Goal: Task Accomplishment & Management: Manage account settings

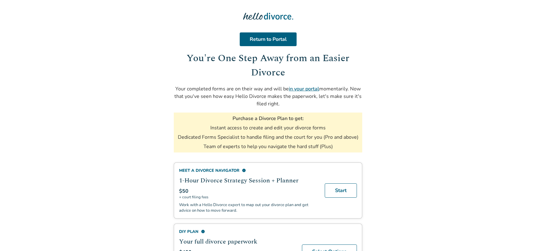
click at [293, 88] on link "in your portal" at bounding box center [304, 89] width 30 height 7
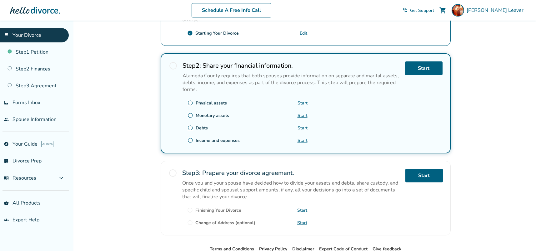
scroll to position [166, 0]
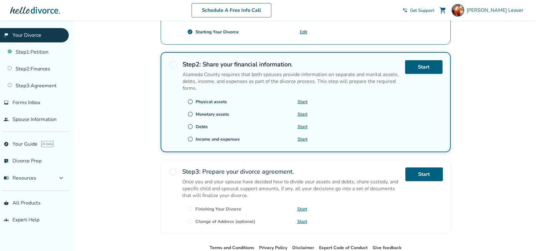
click at [299, 102] on link "Start" at bounding box center [302, 102] width 10 height 6
click at [484, 118] on div "Added to cart Jaclyn , welcome to your divorce platform. Your Plan: Plus Your F…" at bounding box center [268, 72] width 536 height 434
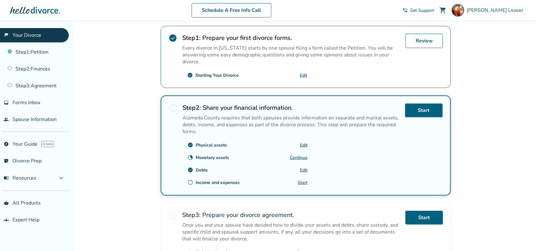
scroll to position [0, 0]
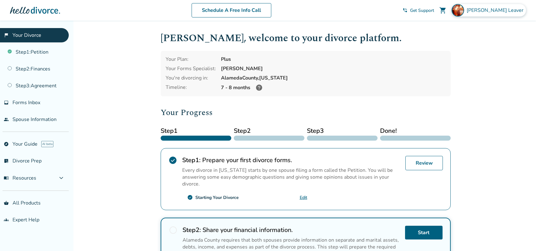
click at [509, 8] on span "Jaclyn Leaver" at bounding box center [495, 10] width 59 height 7
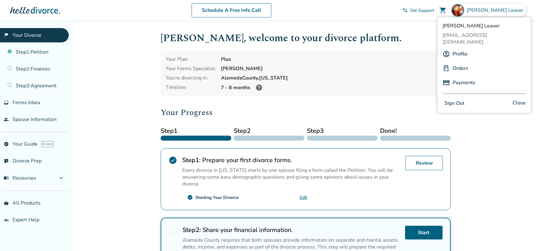
click at [462, 99] on button "Sign Out" at bounding box center [454, 103] width 24 height 9
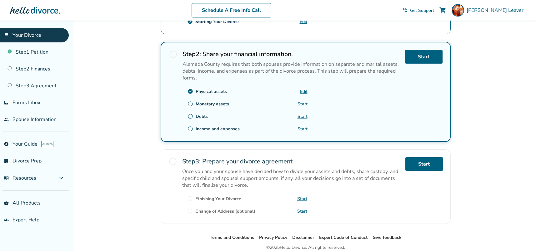
scroll to position [203, 0]
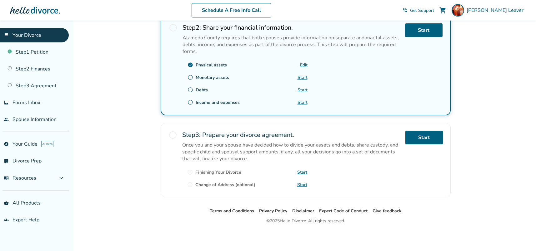
click at [304, 77] on link "Start" at bounding box center [302, 78] width 10 height 6
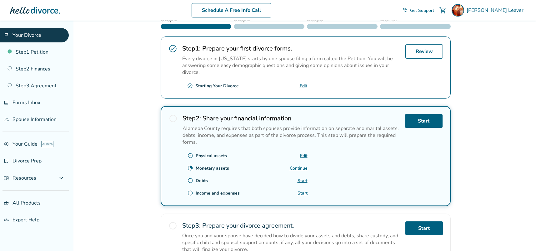
scroll to position [118, 0]
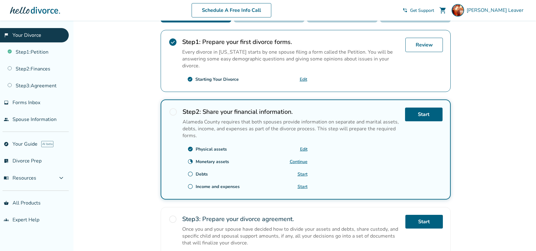
click at [296, 173] on div "radio_button_unchecked Debts Start" at bounding box center [244, 174] width 125 height 10
click at [303, 174] on link "Start" at bounding box center [302, 174] width 10 height 6
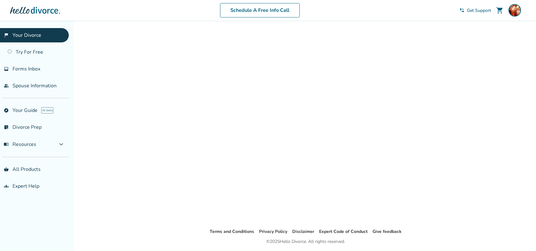
click at [22, 38] on link "flag_2 Your Divorce" at bounding box center [34, 35] width 69 height 14
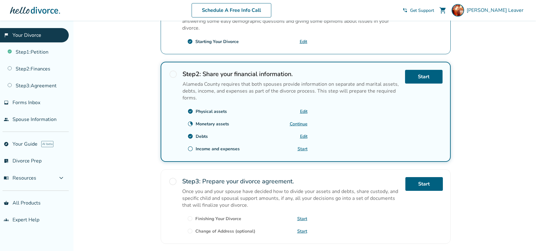
scroll to position [165, 0]
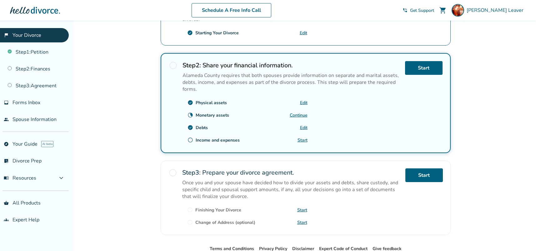
click at [299, 142] on link "Start" at bounding box center [302, 140] width 10 height 6
click at [469, 138] on div "Added to cart [PERSON_NAME] , welcome to your divorce platform. Your Plan: Plus…" at bounding box center [268, 73] width 536 height 434
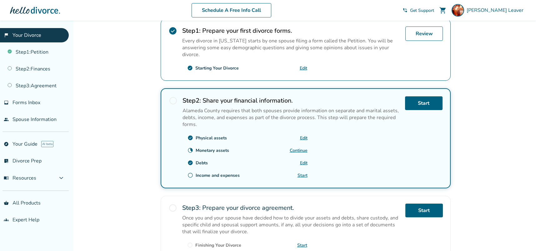
scroll to position [42, 0]
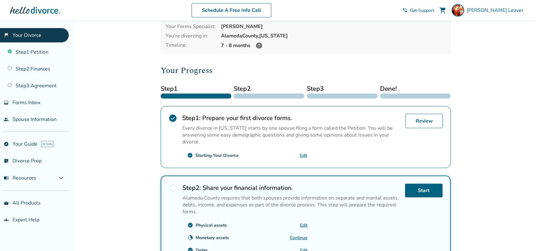
click at [259, 46] on icon at bounding box center [259, 45] width 6 height 6
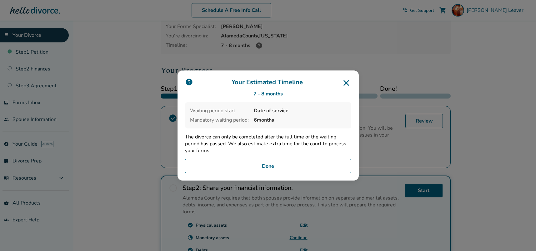
click at [349, 84] on icon at bounding box center [346, 83] width 6 height 6
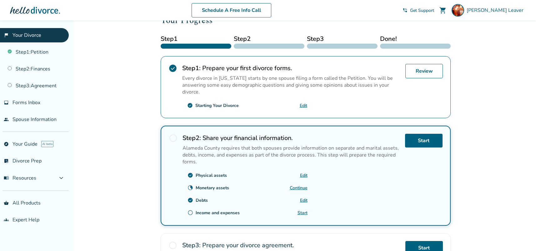
scroll to position [0, 0]
